Goal: Find specific page/section: Find specific page/section

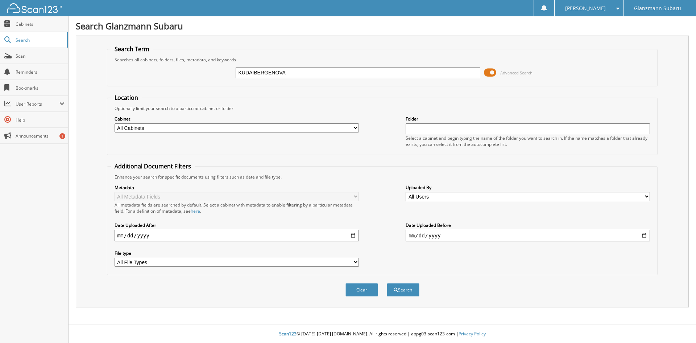
type input "KUDAIBERGENOVA"
click at [387, 283] on button "Search" at bounding box center [403, 289] width 33 height 13
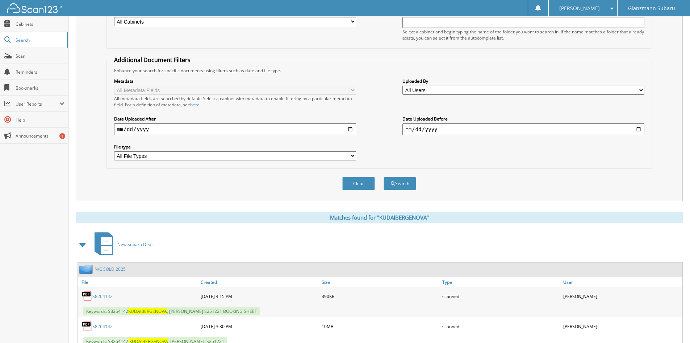
scroll to position [133, 0]
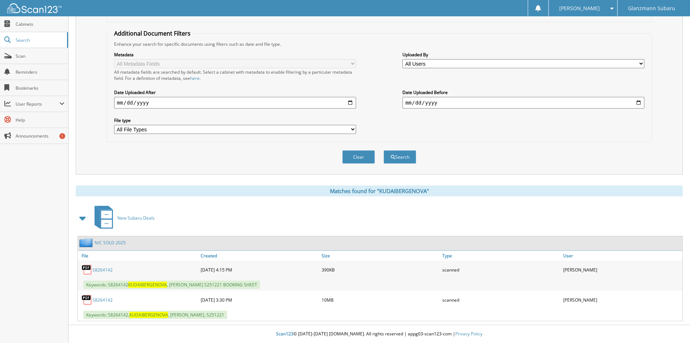
click at [100, 300] on link "S8264142" at bounding box center [102, 299] width 20 height 6
